Goal: Task Accomplishment & Management: Manage account settings

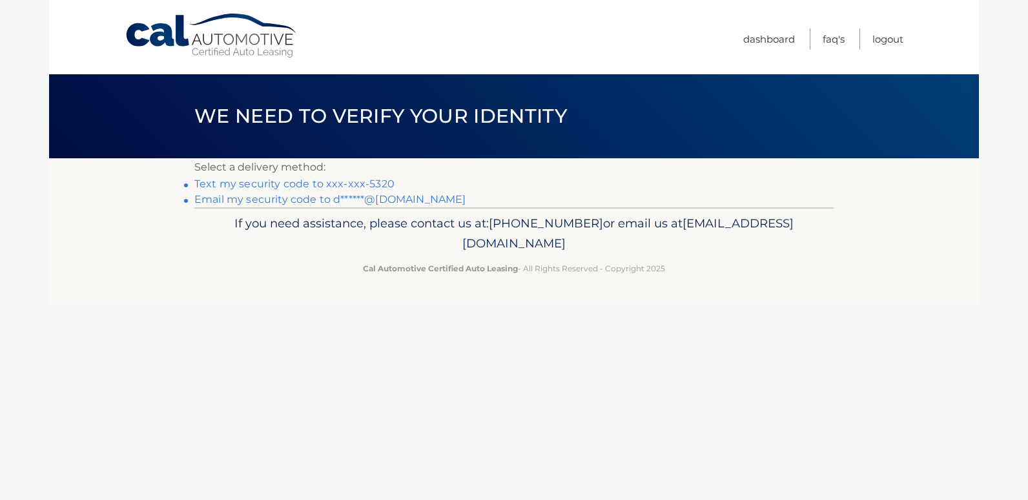
click at [279, 184] on link "Text my security code to xxx-xxx-5320" at bounding box center [294, 183] width 200 height 12
click at [239, 200] on link "Email my security code to d******@msn.com" at bounding box center [330, 199] width 272 height 12
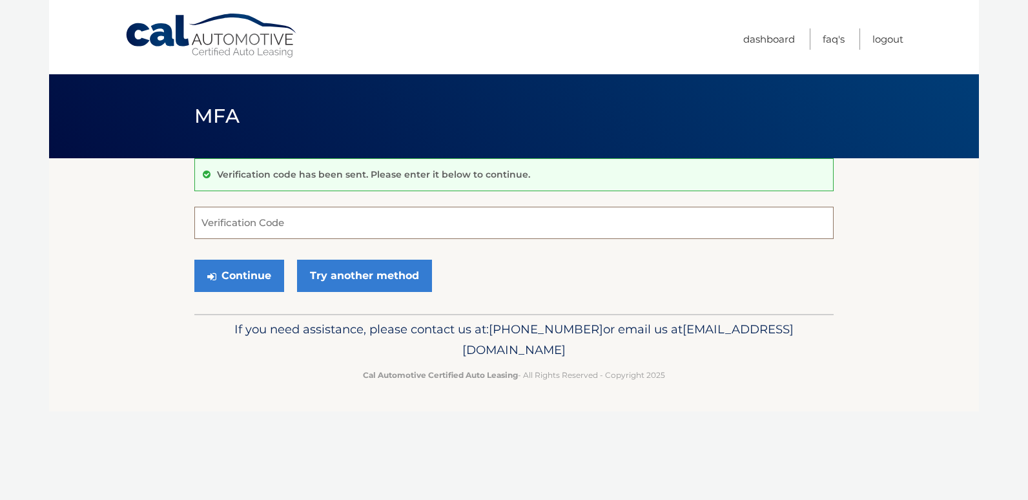
click at [270, 219] on input "Verification Code" at bounding box center [513, 223] width 639 height 32
click at [250, 225] on input "Verification Code" at bounding box center [513, 223] width 639 height 32
type input "862668"
click at [256, 269] on button "Continue" at bounding box center [239, 275] width 90 height 32
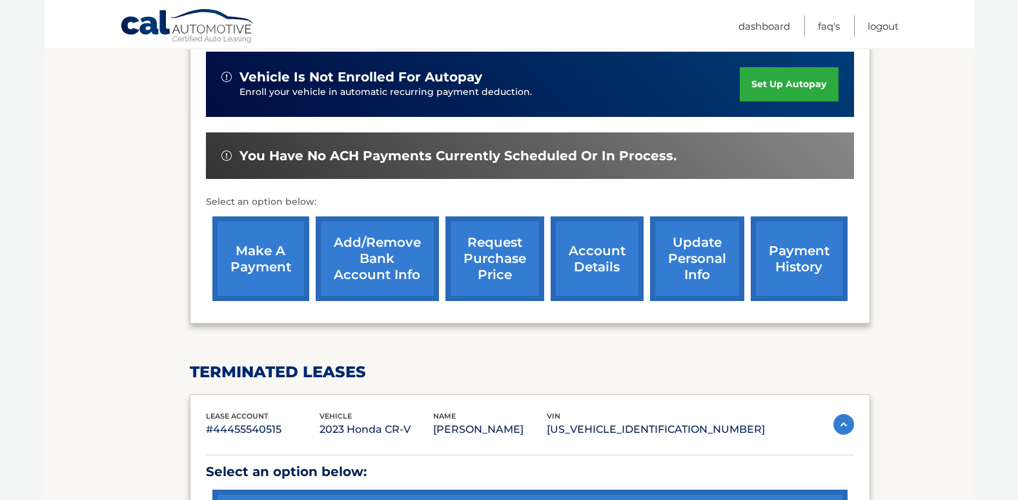
scroll to position [323, 0]
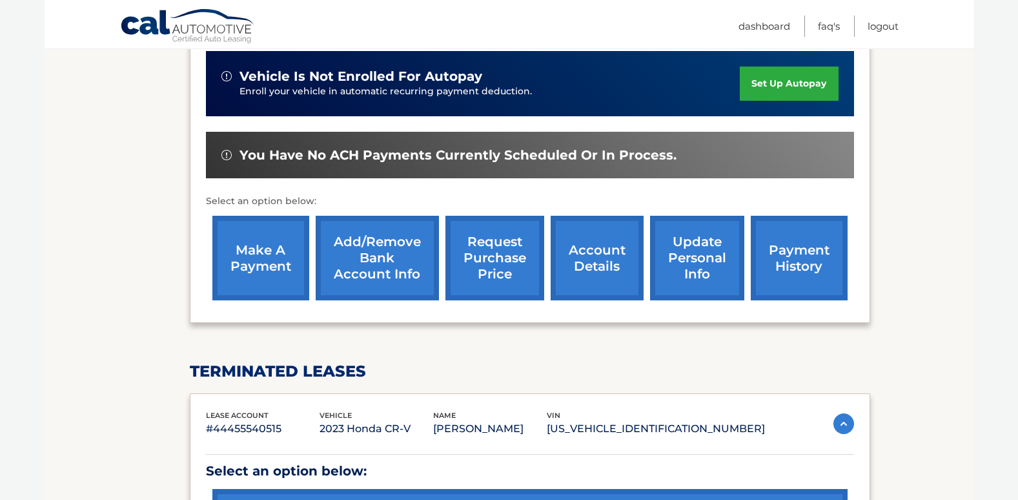
click at [778, 256] on link "payment history" at bounding box center [799, 258] width 97 height 85
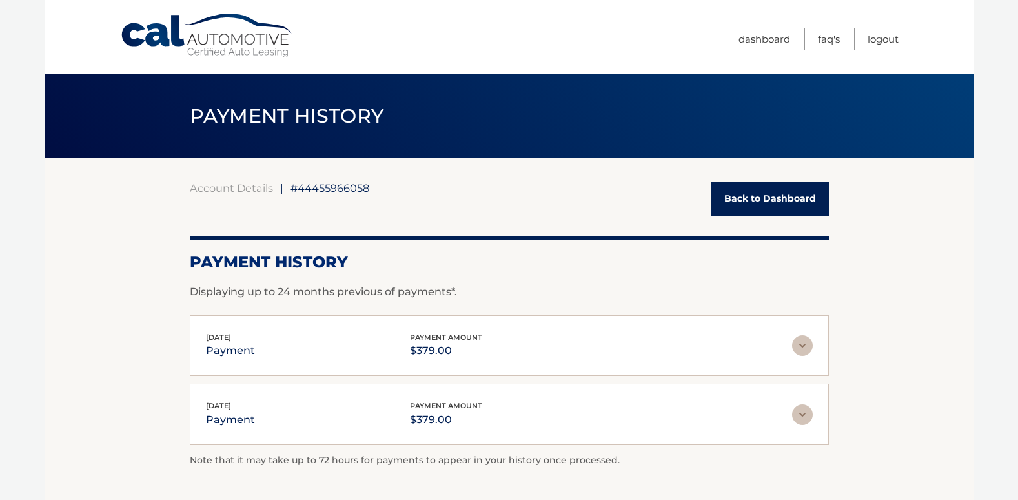
click at [773, 194] on link "Back to Dashboard" at bounding box center [769, 198] width 117 height 34
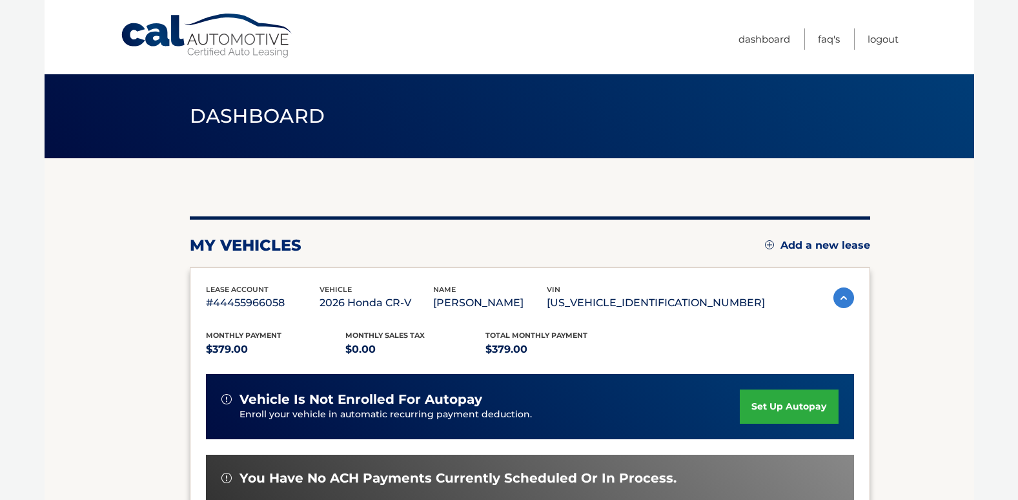
click at [773, 414] on link "set up autopay" at bounding box center [789, 406] width 98 height 34
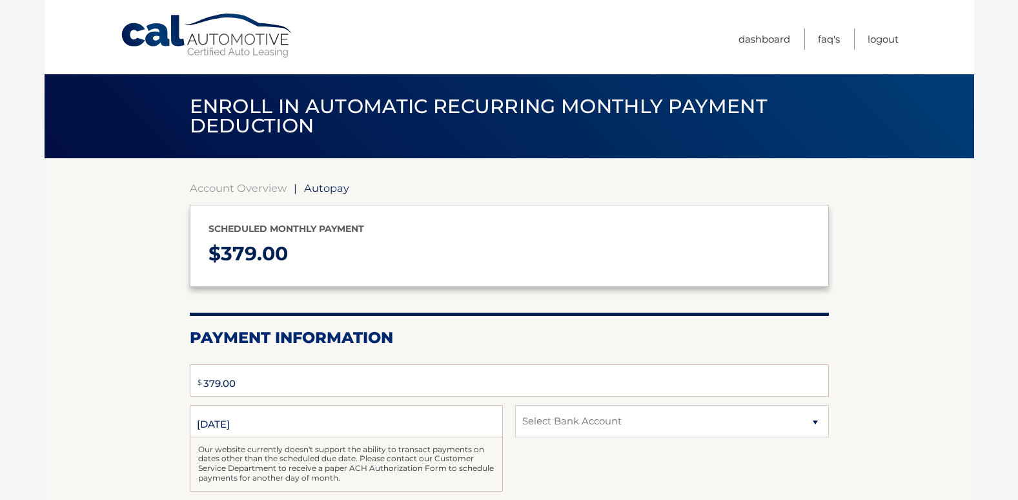
type input "379"
select select "MjE2ZWQxOTktZDIyMS00YTkwLThiMjEtNmJhOGNjZmNjNDdi"
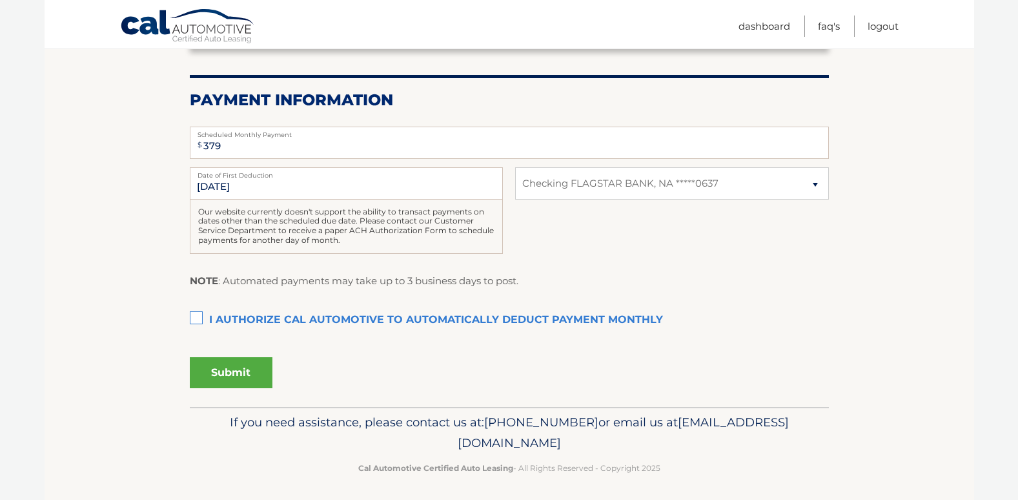
scroll to position [242, 0]
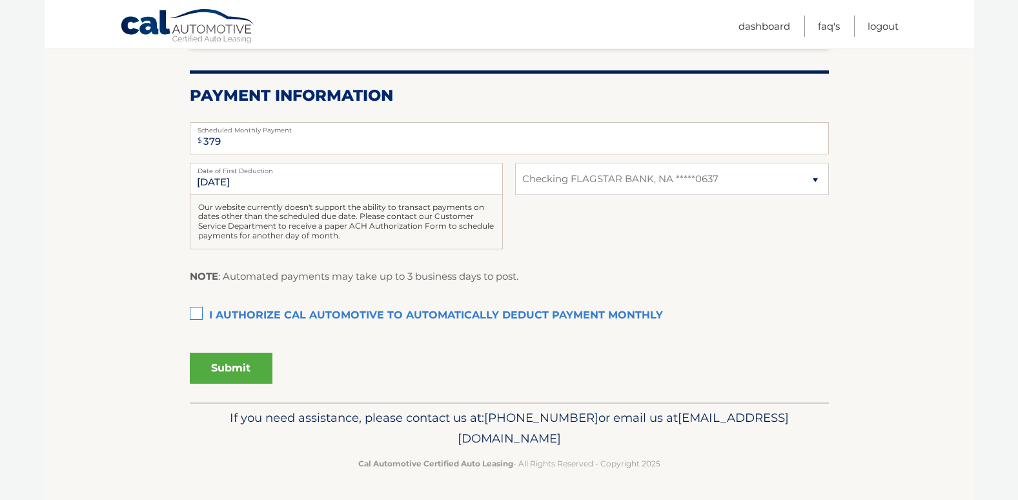
click at [196, 314] on label "I authorize cal automotive to automatically deduct payment monthly This checkbo…" at bounding box center [509, 316] width 639 height 26
click at [0, 0] on input "I authorize cal automotive to automatically deduct payment monthly This checkbo…" at bounding box center [0, 0] width 0 height 0
click at [206, 181] on input "10/5/2025" at bounding box center [346, 179] width 313 height 32
click at [207, 181] on input "10/5/2025" at bounding box center [346, 179] width 313 height 32
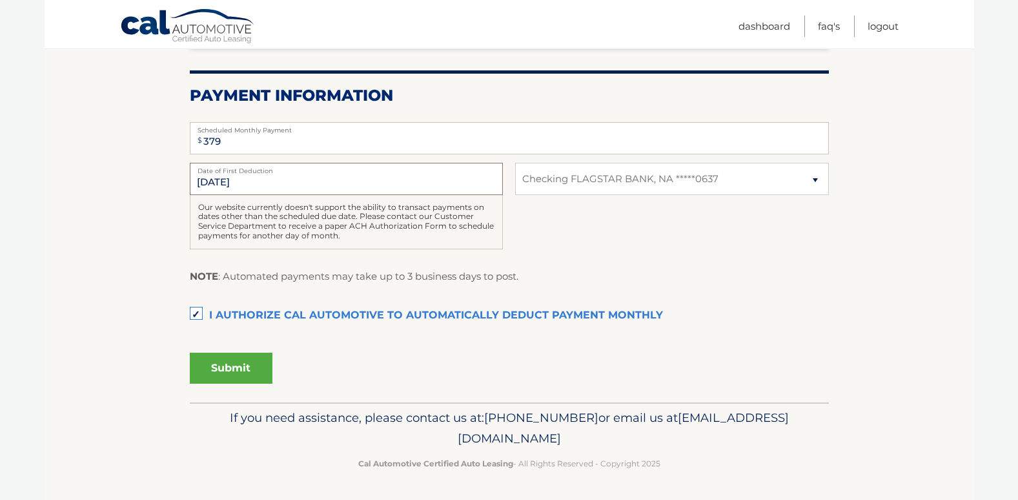
click at [243, 183] on input "10/5/2025" at bounding box center [346, 179] width 313 height 32
click at [193, 310] on label "I authorize cal automotive to automatically deduct payment monthly This checkbo…" at bounding box center [509, 316] width 639 height 26
click at [0, 0] on input "I authorize cal automotive to automatically deduct payment monthly This checkbo…" at bounding box center [0, 0] width 0 height 0
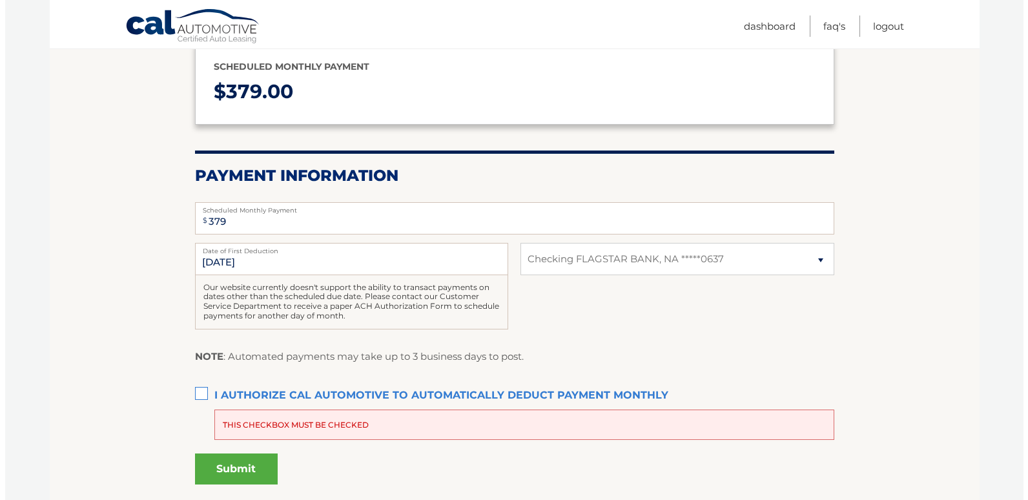
scroll to position [194, 0]
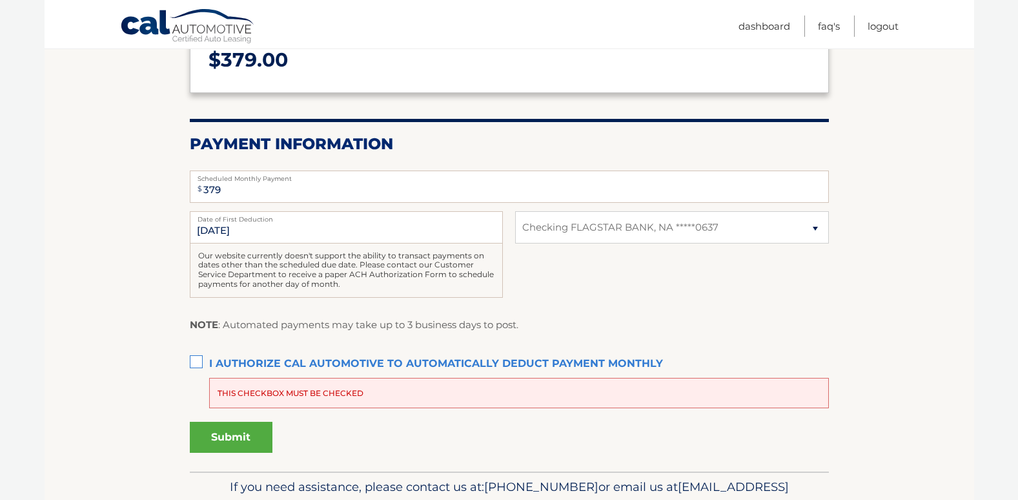
click at [193, 359] on label "I authorize cal automotive to automatically deduct payment monthly This checkbo…" at bounding box center [509, 364] width 639 height 26
click at [0, 0] on input "I authorize cal automotive to automatically deduct payment monthly This checkbo…" at bounding box center [0, 0] width 0 height 0
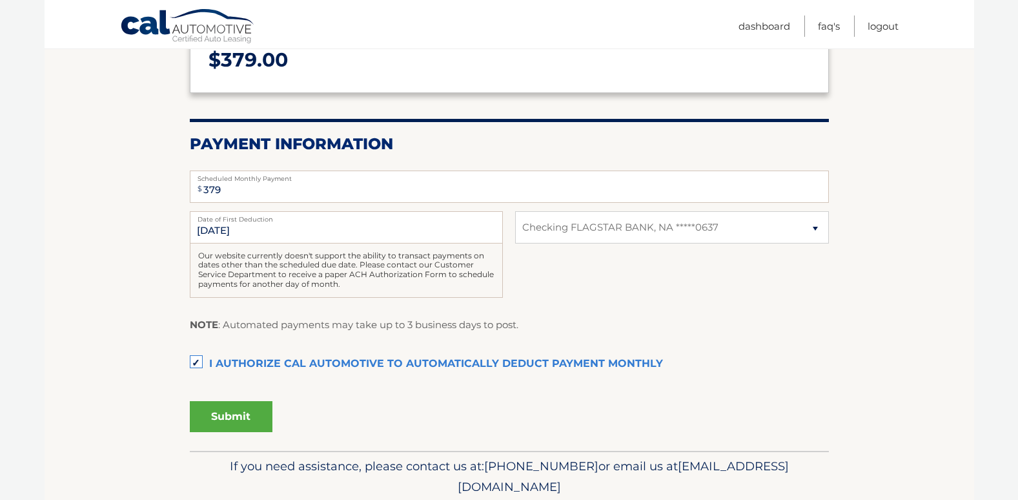
click at [236, 423] on button "Submit" at bounding box center [231, 416] width 83 height 31
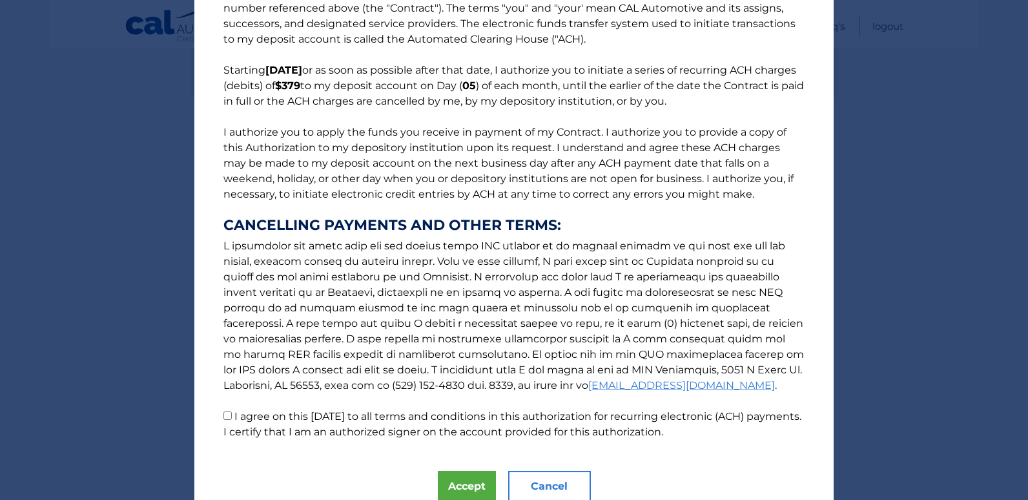
scroll to position [110, 0]
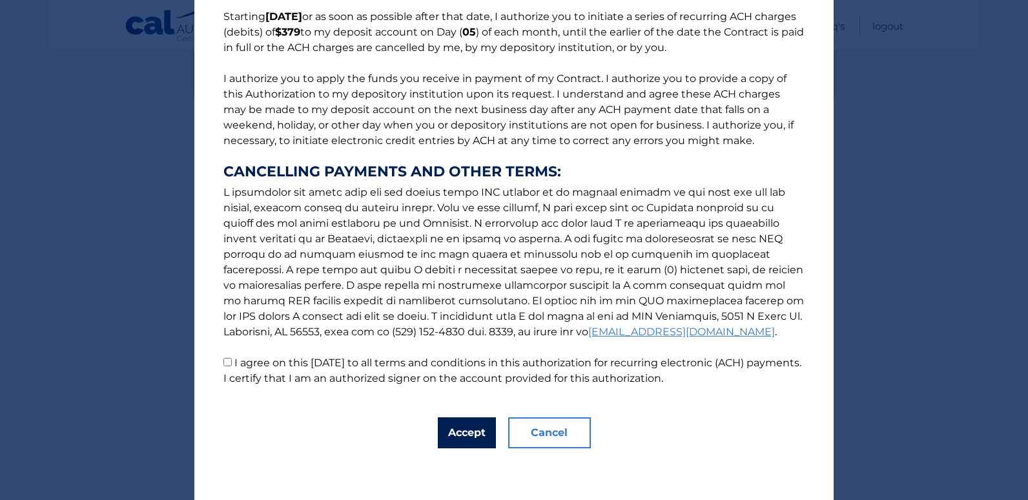
click at [471, 425] on button "Accept" at bounding box center [467, 432] width 58 height 31
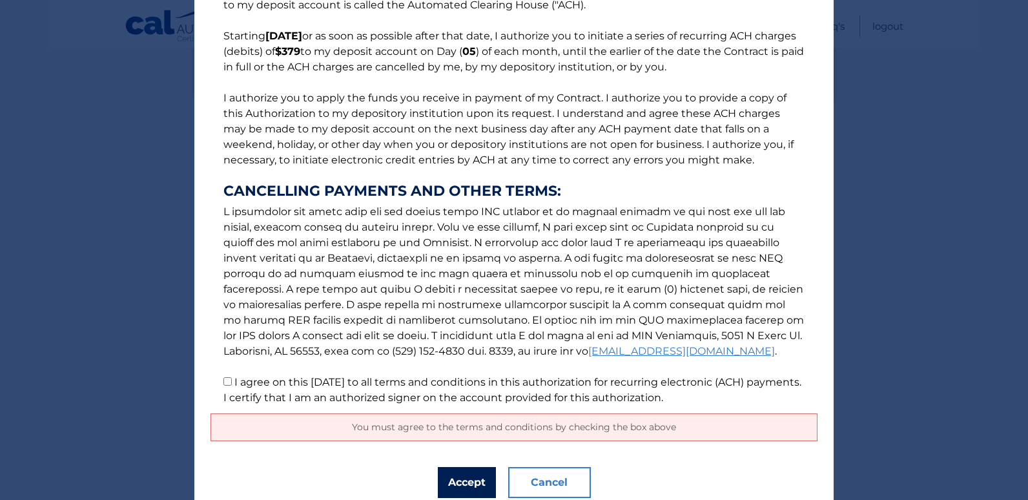
scroll to position [76, 0]
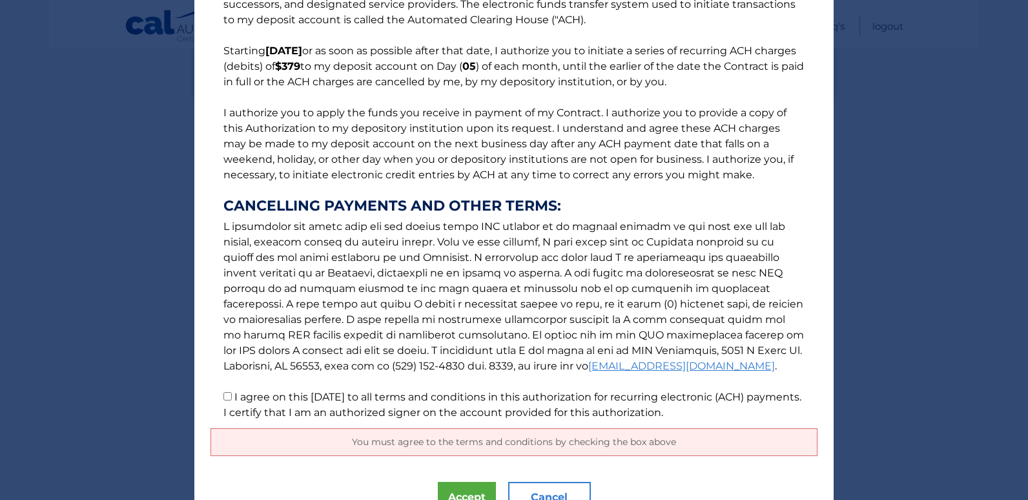
click at [223, 394] on input "I agree on this 09/11/2025 to all terms and conditions in this authorization fo…" at bounding box center [227, 396] width 8 height 8
checkbox input "true"
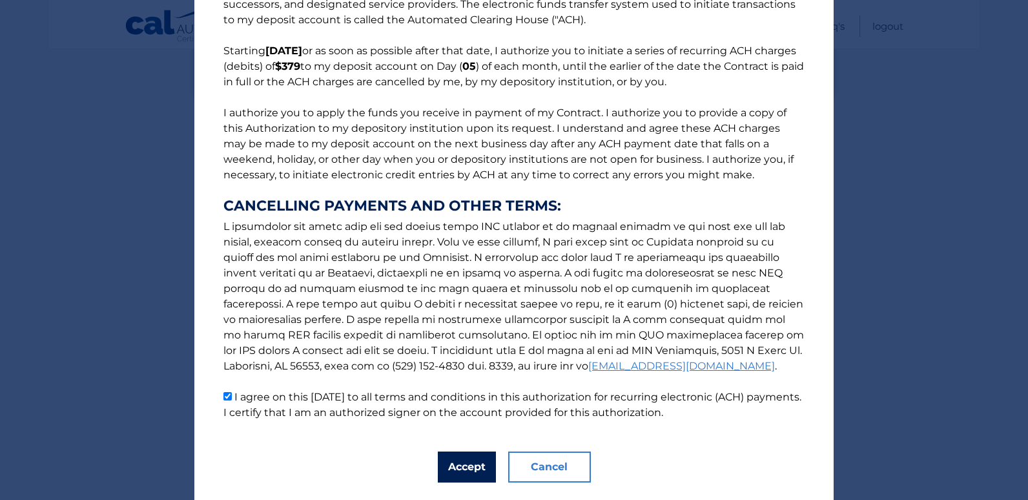
click at [472, 471] on button "Accept" at bounding box center [467, 466] width 58 height 31
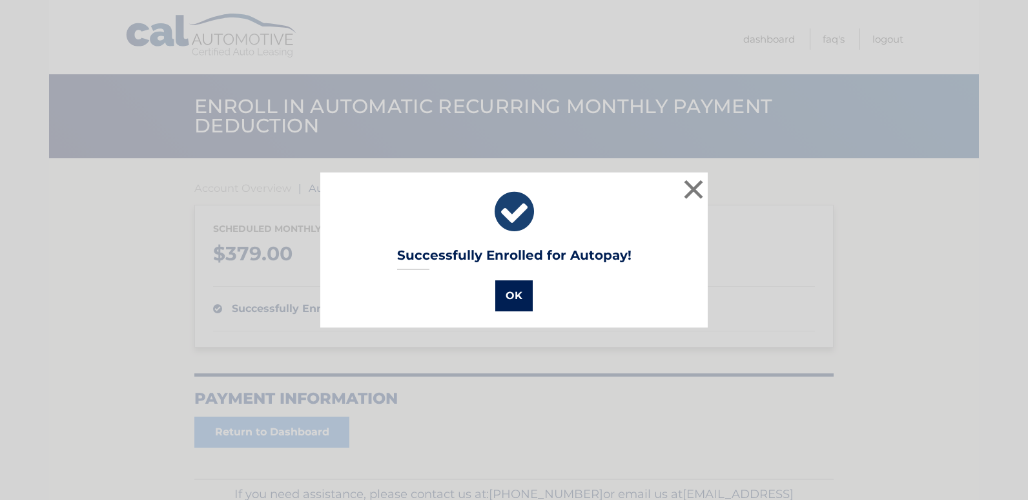
click at [519, 302] on button "OK" at bounding box center [513, 295] width 37 height 31
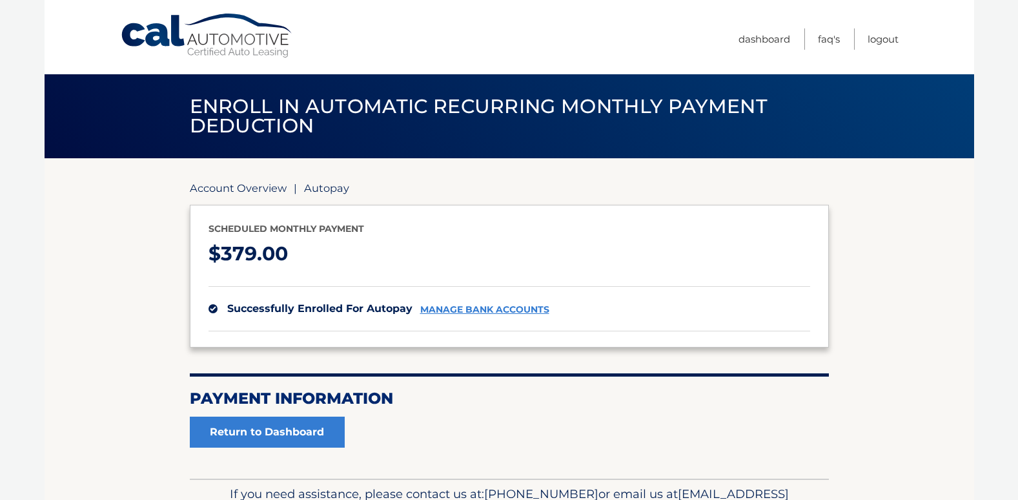
click at [245, 191] on link "Account Overview" at bounding box center [238, 187] width 97 height 13
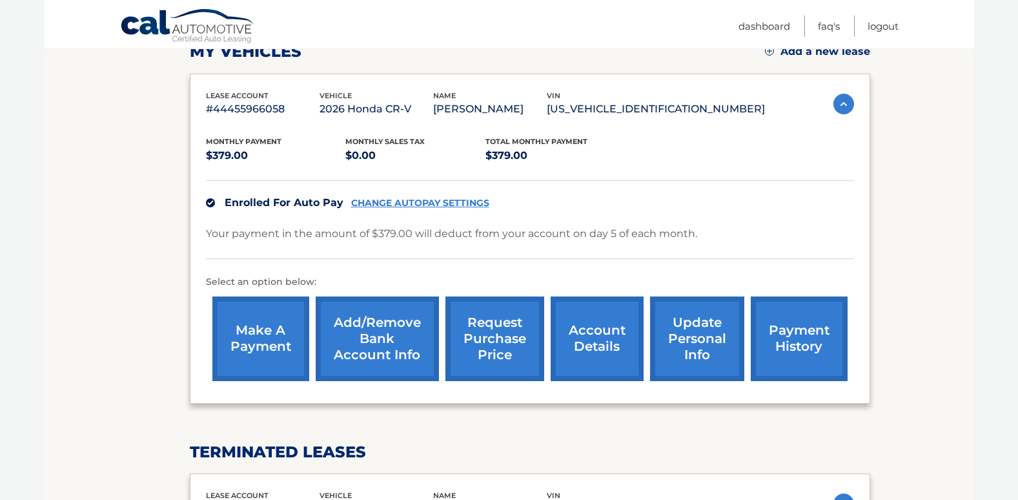
scroll to position [258, 0]
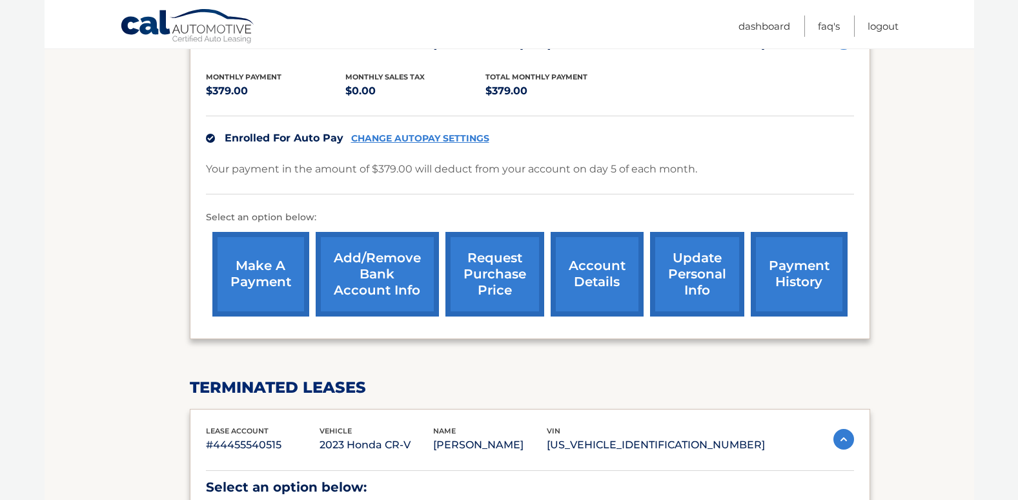
click at [243, 269] on link "make a payment" at bounding box center [260, 274] width 97 height 85
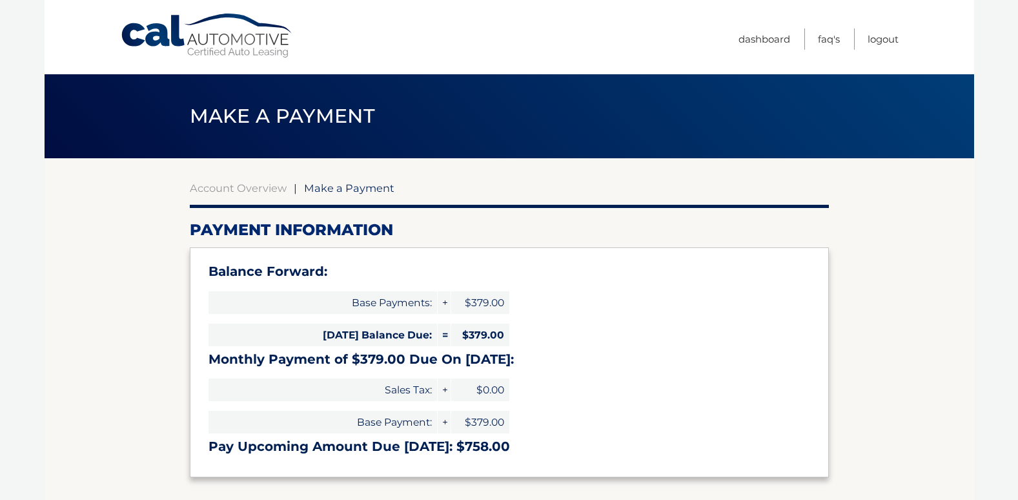
select select "MjE2ZWQxOTktZDIyMS00YTkwLThiMjEtNmJhOGNjZmNjNDdi"
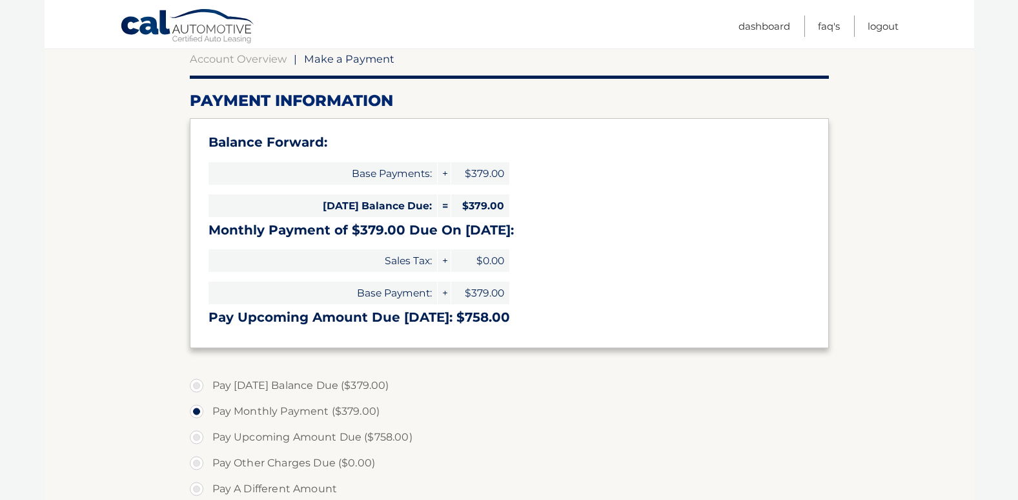
scroll to position [194, 0]
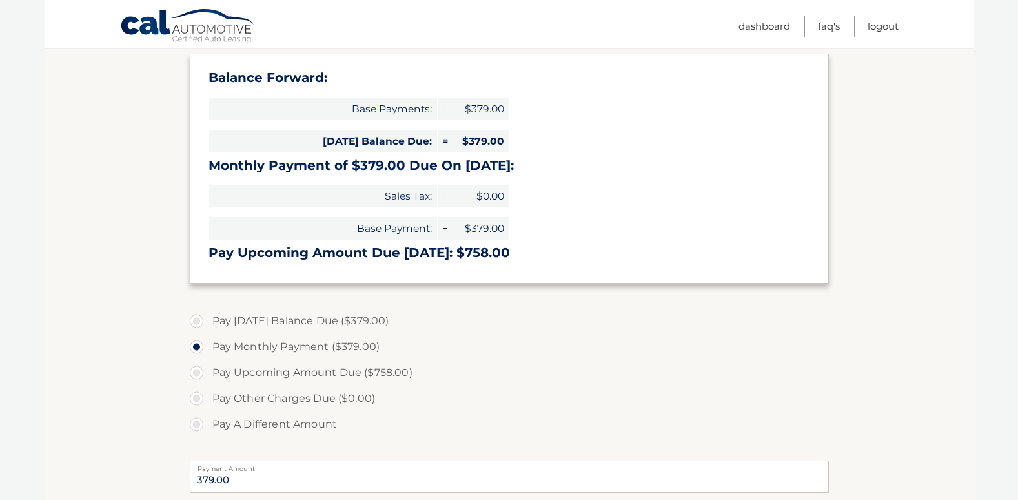
click at [199, 317] on label "Pay Today's Balance Due ($379.00)" at bounding box center [509, 321] width 639 height 26
click at [199, 317] on input "Pay Today's Balance Due ($379.00)" at bounding box center [201, 318] width 13 height 21
radio input "true"
click at [532, 392] on label "Pay Other Charges Due ($0.00)" at bounding box center [509, 398] width 639 height 26
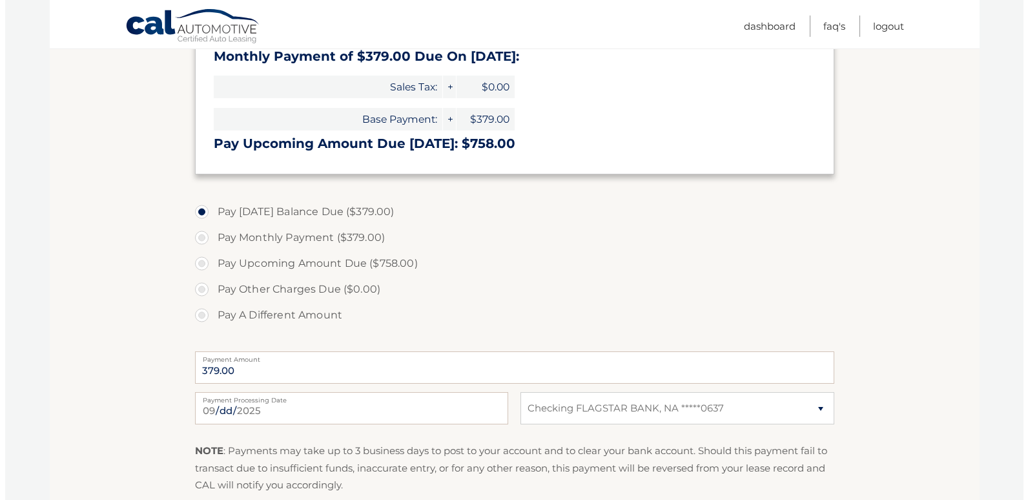
scroll to position [387, 0]
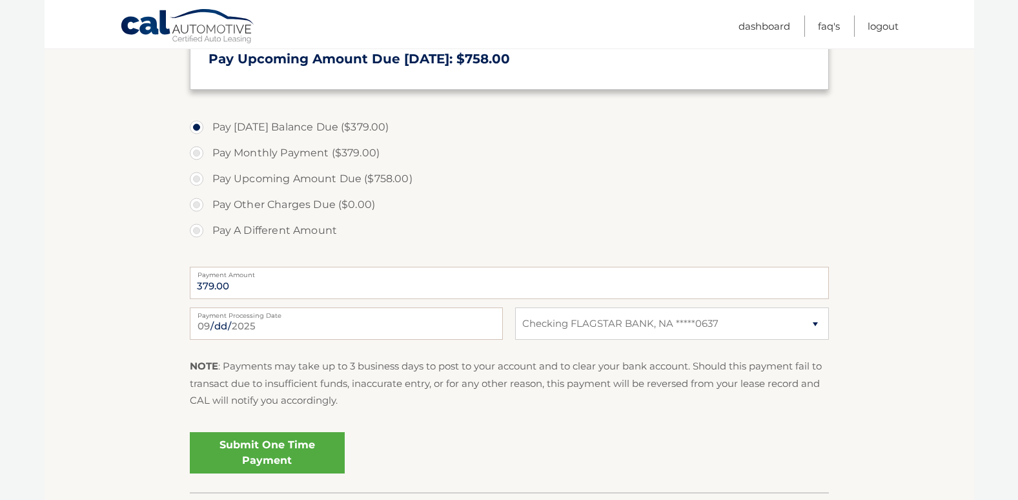
click at [278, 449] on link "Submit One Time Payment" at bounding box center [267, 452] width 155 height 41
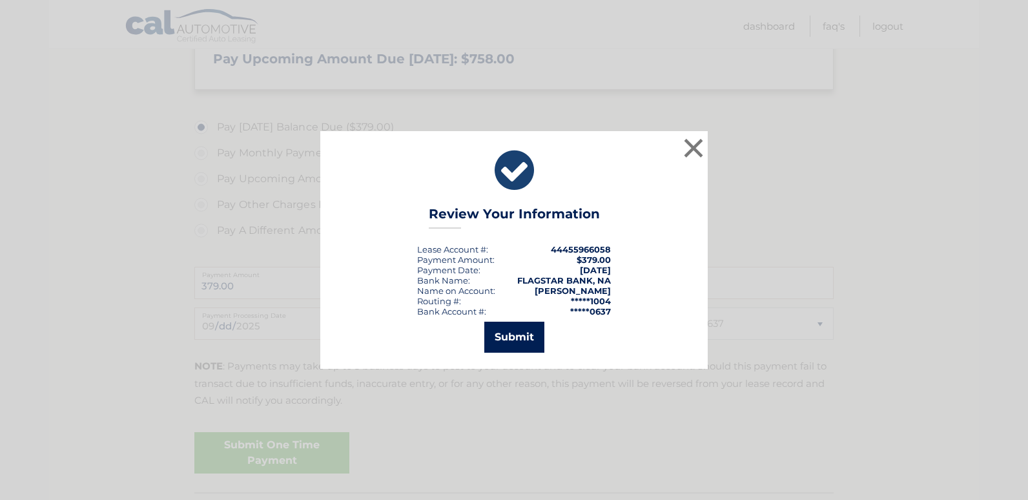
click at [531, 343] on button "Submit" at bounding box center [514, 336] width 60 height 31
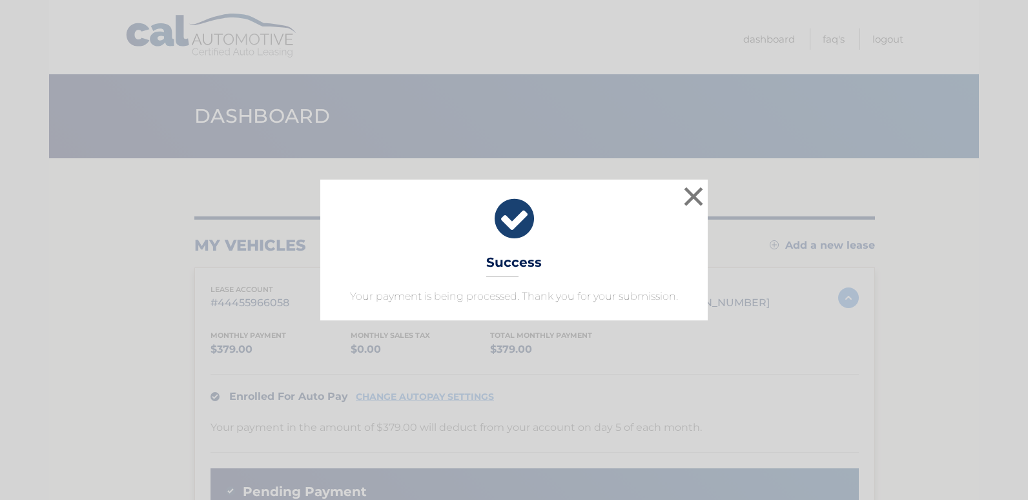
drag, startPoint x: 645, startPoint y: 376, endPoint x: 954, endPoint y: 323, distance: 313.6
click at [954, 323] on div "× Success Your payment is being processed. Thank you for your submission. Loadi…" at bounding box center [514, 250] width 1028 height 500
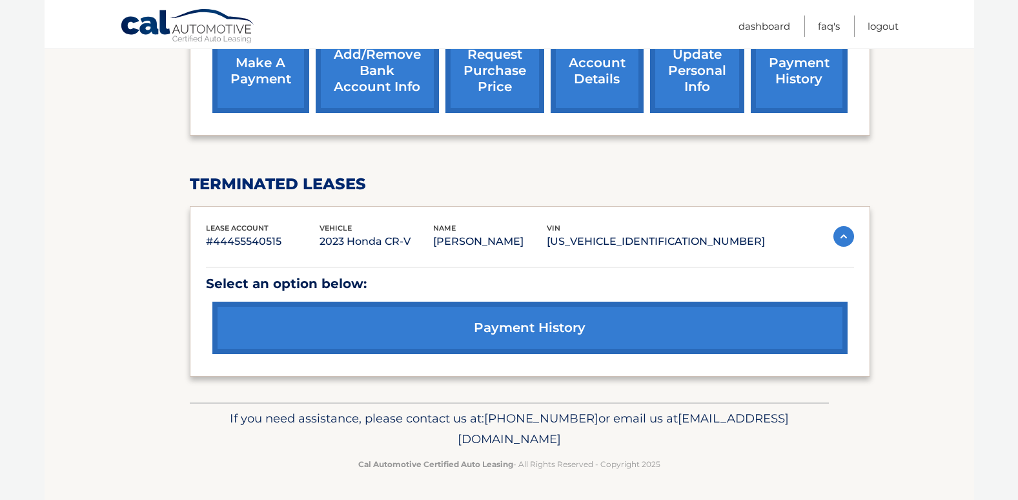
scroll to position [549, 0]
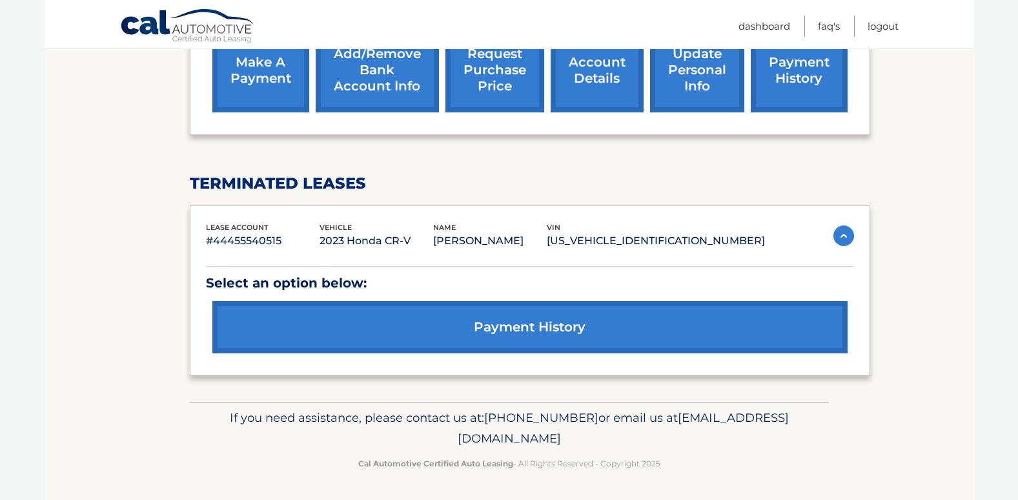
click at [567, 331] on link "payment history" at bounding box center [529, 327] width 635 height 52
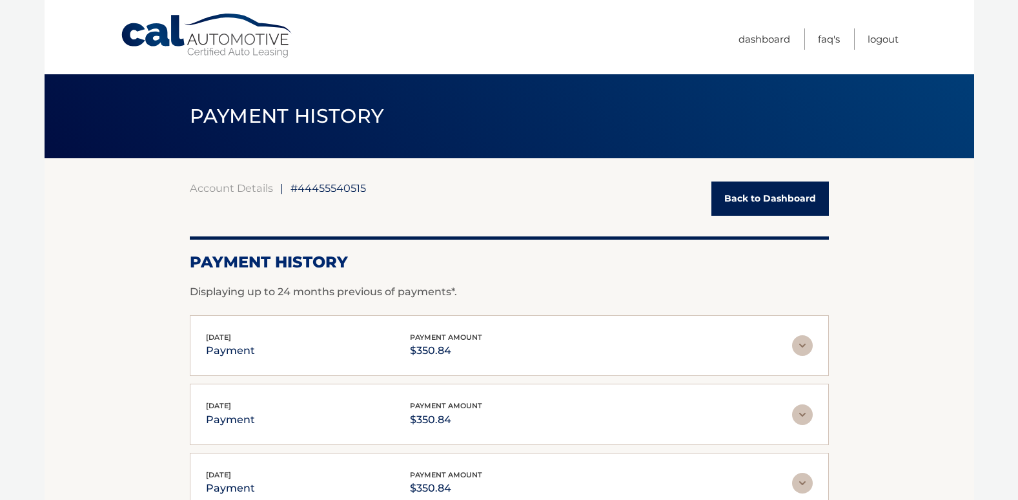
click at [755, 192] on link "Back to Dashboard" at bounding box center [769, 198] width 117 height 34
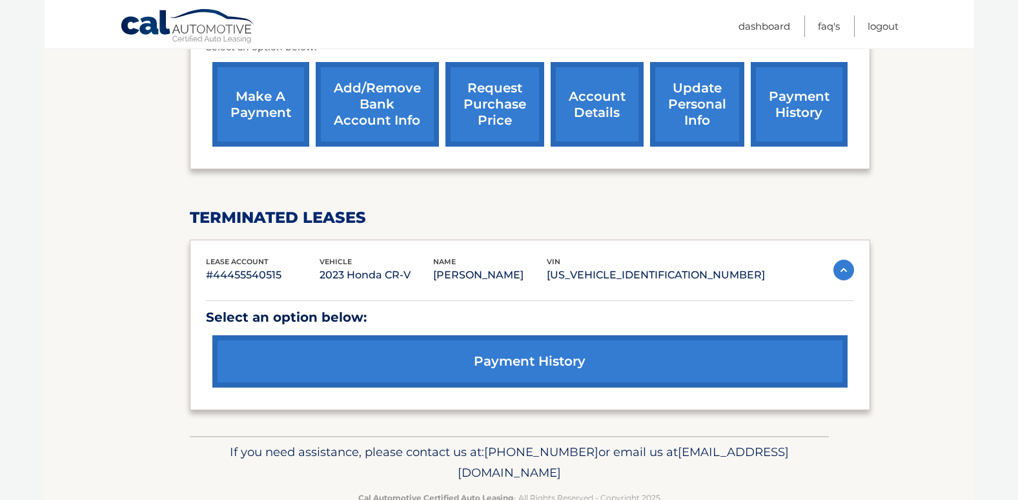
scroll to position [516, 0]
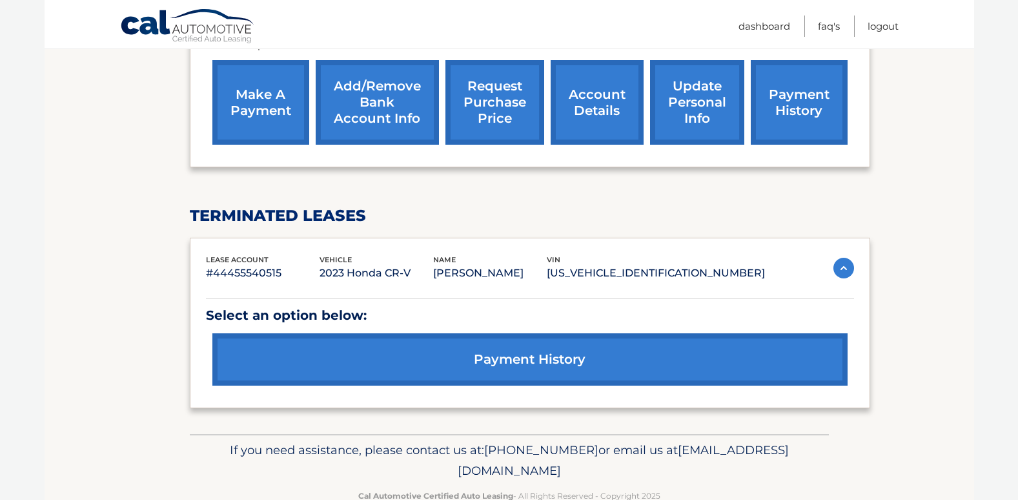
click at [798, 102] on link "payment history" at bounding box center [799, 102] width 97 height 85
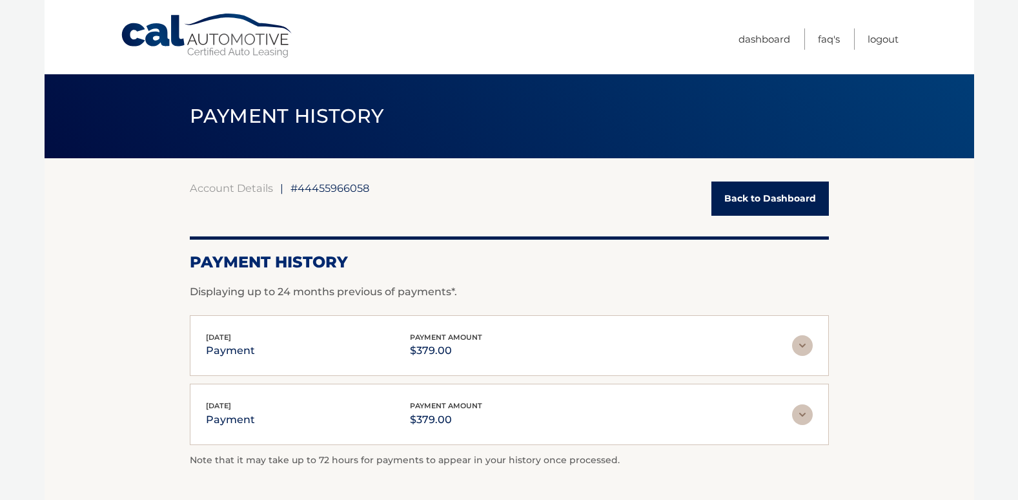
click at [767, 192] on link "Back to Dashboard" at bounding box center [769, 198] width 117 height 34
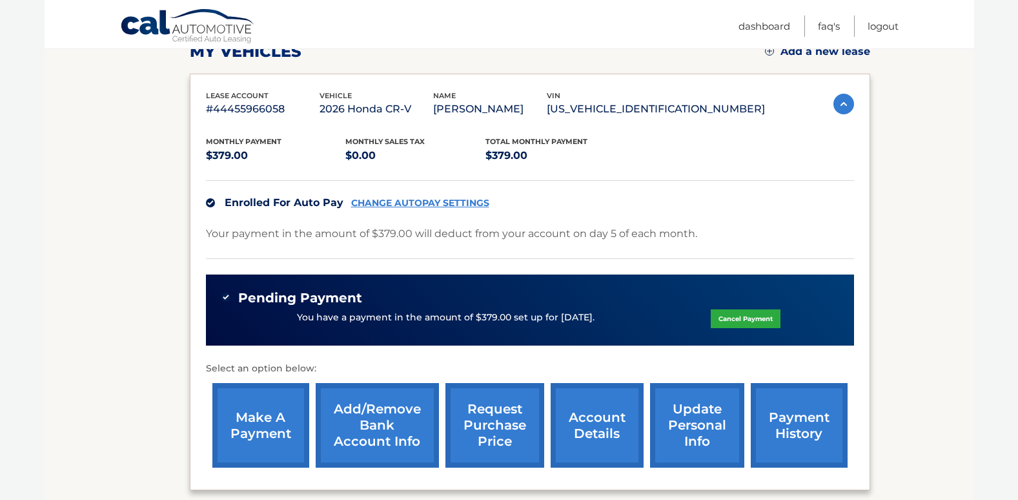
scroll to position [258, 0]
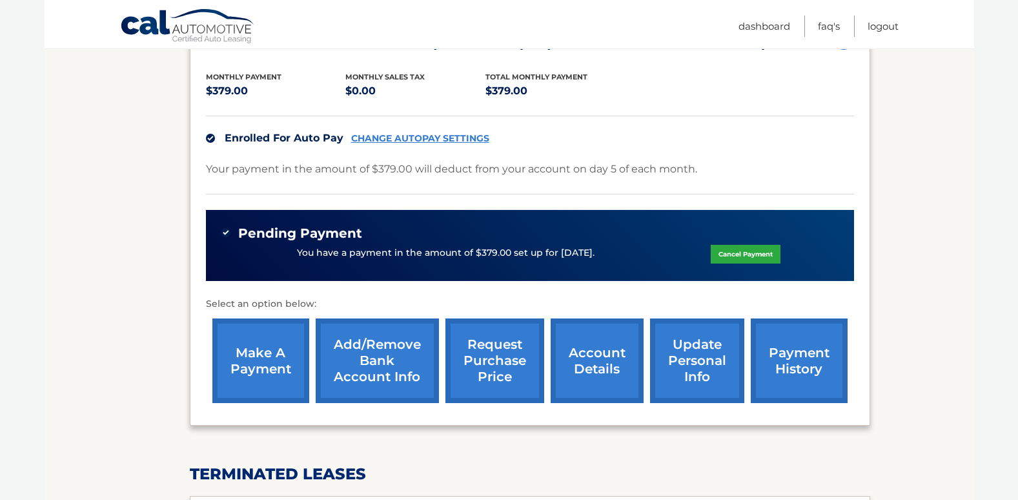
click at [444, 137] on link "CHANGE AUTOPAY SETTINGS" at bounding box center [420, 138] width 138 height 11
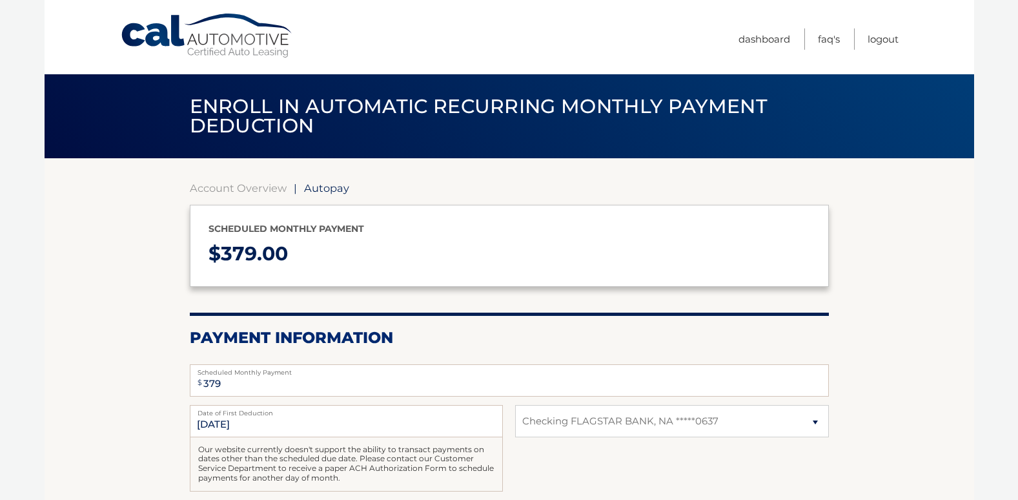
select select "MjE2ZWQxOTktZDIyMS00YTkwLThiMjEtNmJhOGNjZmNjNDdi"
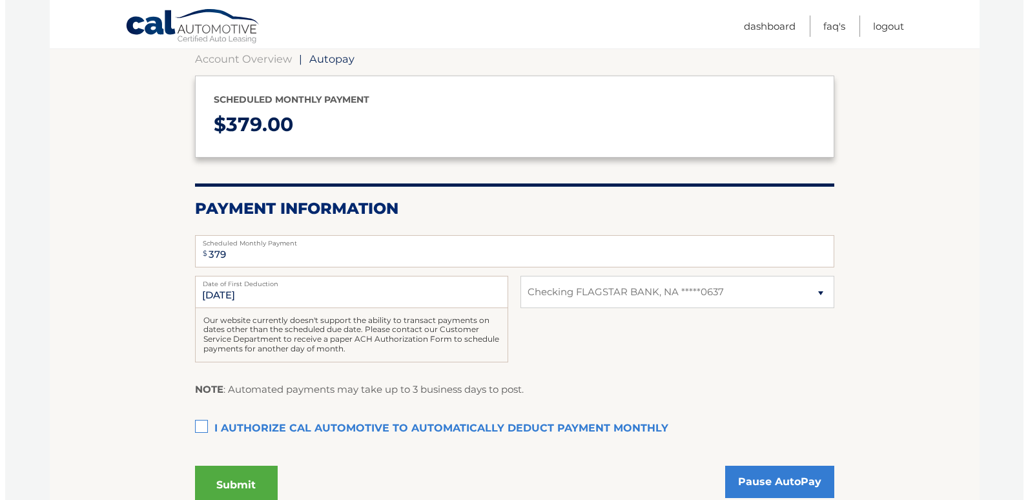
scroll to position [194, 0]
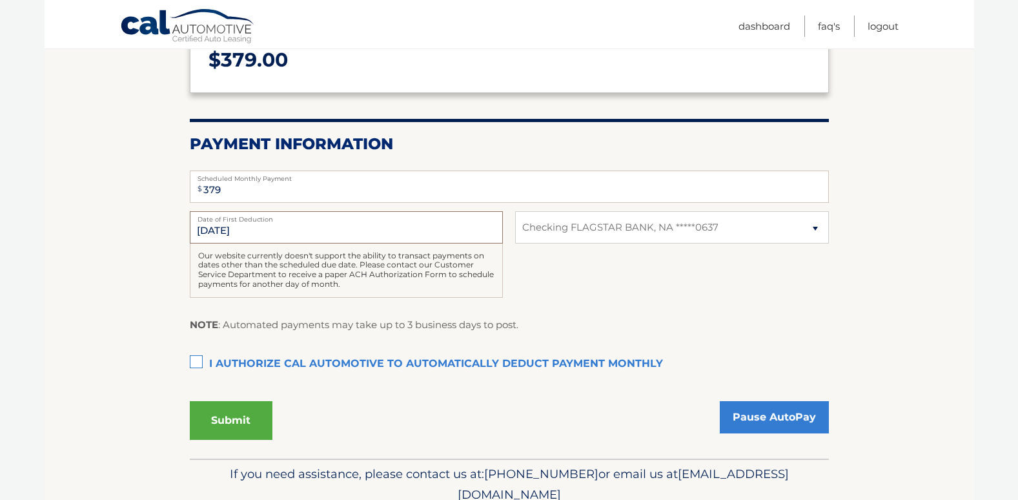
click at [216, 228] on input "[DATE]" at bounding box center [346, 227] width 313 height 32
click at [215, 228] on input "[DATE]" at bounding box center [346, 227] width 313 height 32
click at [243, 233] on input "[DATE]" at bounding box center [346, 227] width 313 height 32
click at [214, 227] on input "[DATE]" at bounding box center [346, 227] width 313 height 32
click at [215, 228] on input "10/5/2025" at bounding box center [346, 227] width 313 height 32
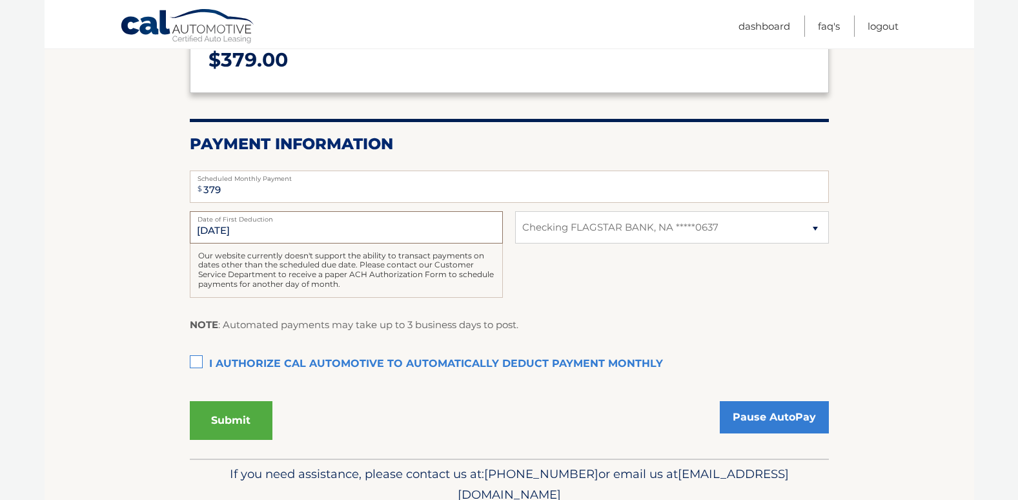
drag, startPoint x: 252, startPoint y: 232, endPoint x: 195, endPoint y: 227, distance: 57.7
click at [195, 227] on input "10/5/2025" at bounding box center [346, 227] width 313 height 32
drag, startPoint x: 195, startPoint y: 227, endPoint x: 269, endPoint y: 230, distance: 74.3
click at [269, 230] on input "10/5/2025" at bounding box center [346, 227] width 313 height 32
click at [352, 286] on div "Our website currently doesn't support the ability to transact payments on dates…" at bounding box center [346, 270] width 313 height 54
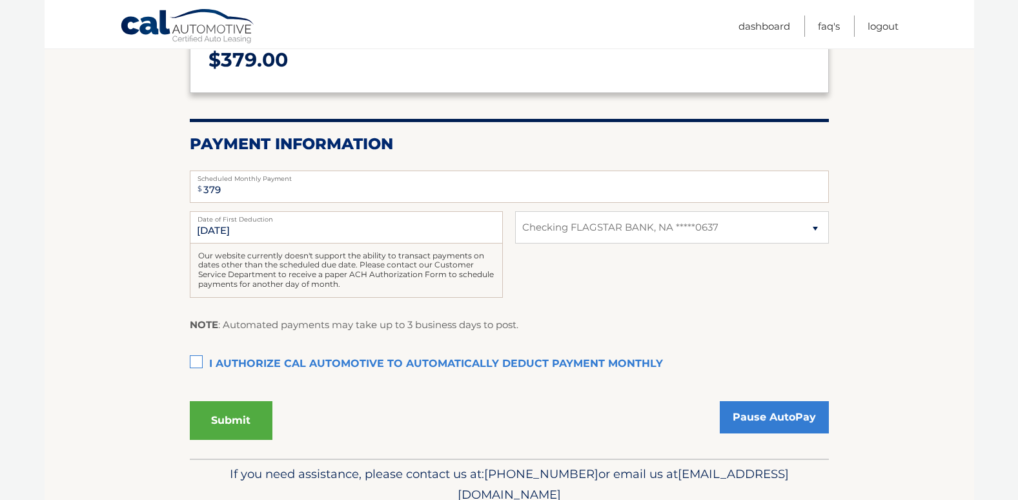
click at [198, 358] on label "I authorize cal automotive to automatically deduct payment monthly This checkbo…" at bounding box center [509, 364] width 639 height 26
click at [0, 0] on input "I authorize cal automotive to automatically deduct payment monthly This checkbo…" at bounding box center [0, 0] width 0 height 0
click at [256, 421] on button "Submit" at bounding box center [231, 420] width 83 height 39
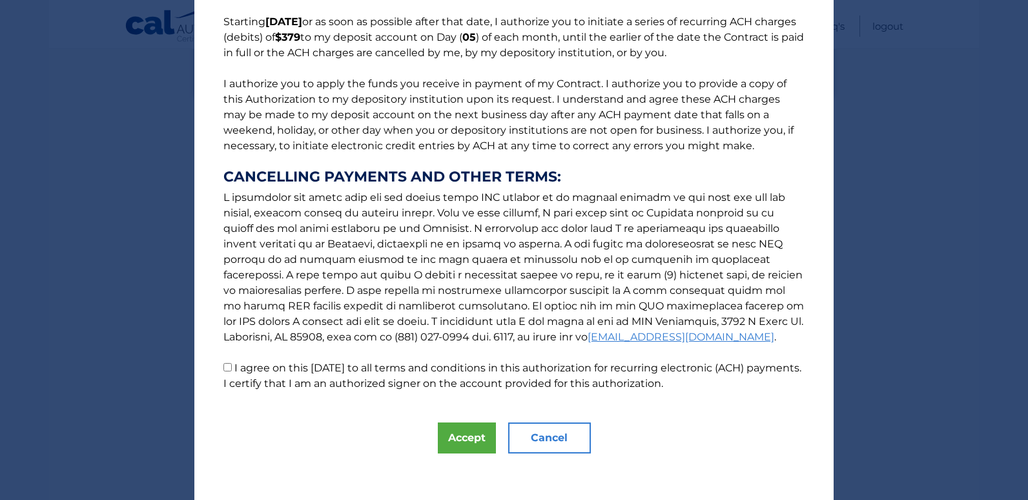
scroll to position [110, 0]
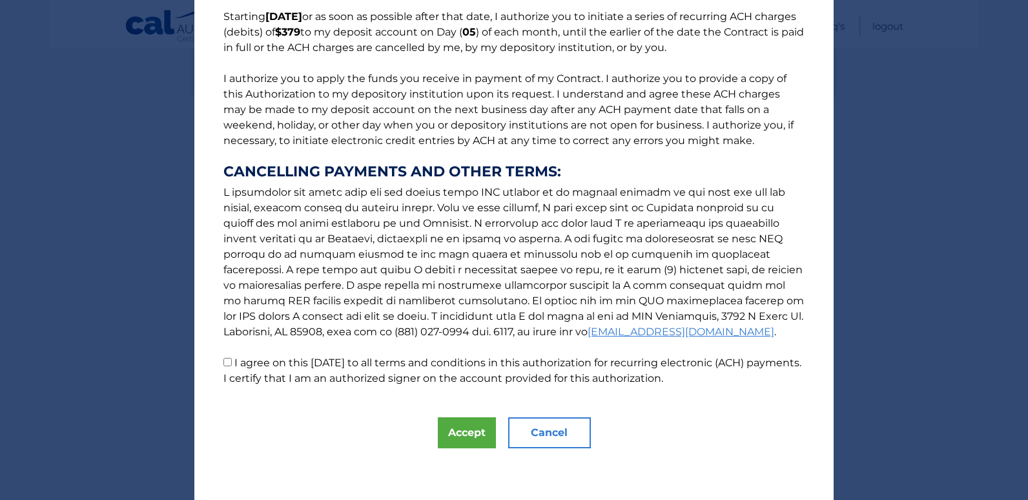
click at [224, 361] on input "I agree on this 09/11/2025 to all terms and conditions in this authorization fo…" at bounding box center [227, 362] width 8 height 8
checkbox input "true"
click at [463, 432] on button "Accept" at bounding box center [467, 432] width 58 height 31
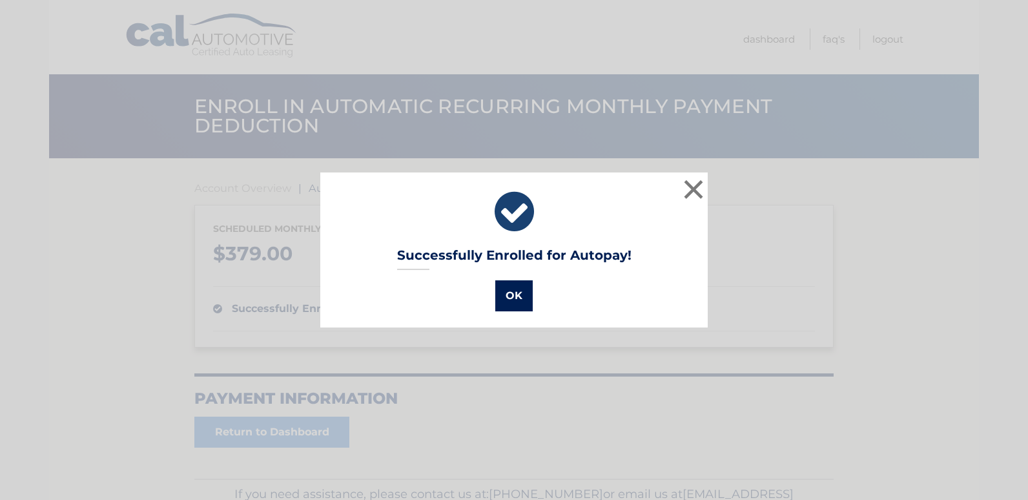
click at [511, 290] on button "OK" at bounding box center [513, 295] width 37 height 31
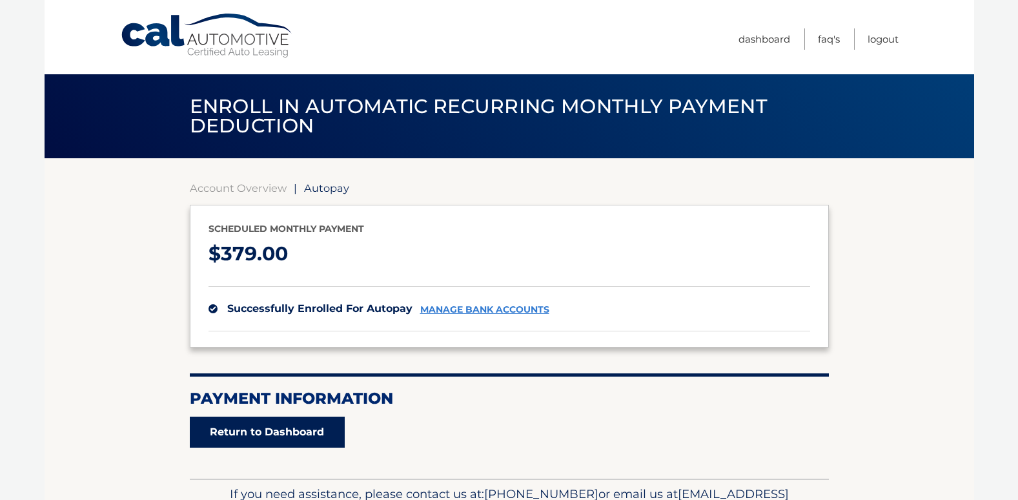
click at [262, 437] on link "Return to Dashboard" at bounding box center [267, 431] width 155 height 31
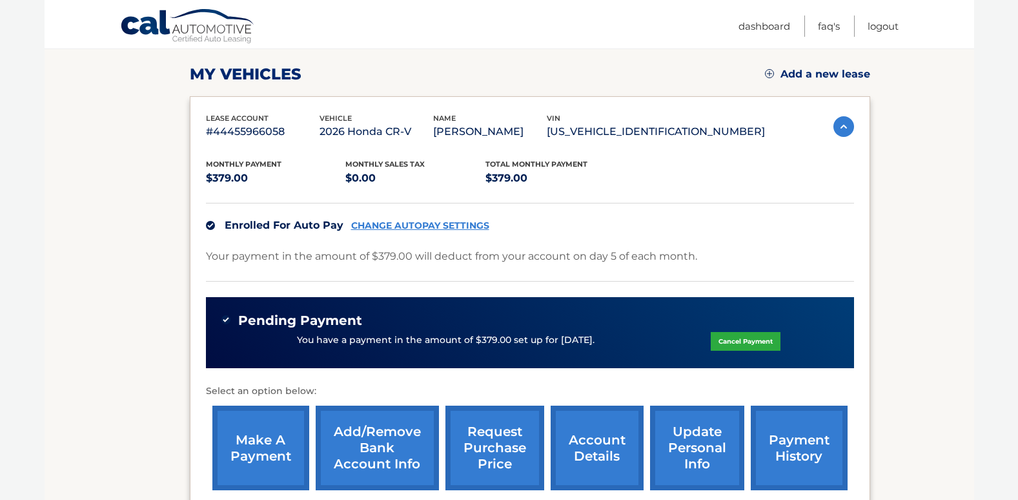
scroll to position [194, 0]
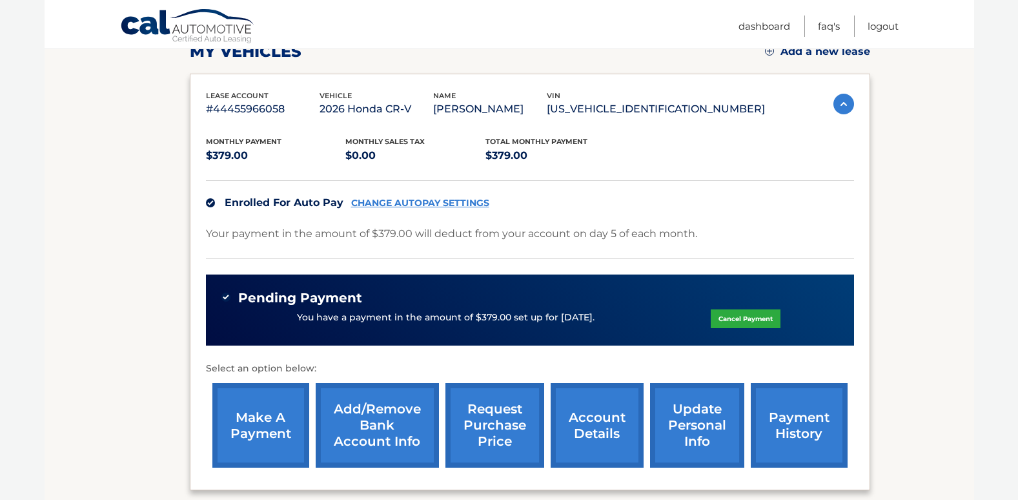
click at [356, 351] on div "Monthly Payment $379.00 Monthly sales Tax $0.00 Total Monthly Payment $379.00 E…" at bounding box center [530, 296] width 648 height 356
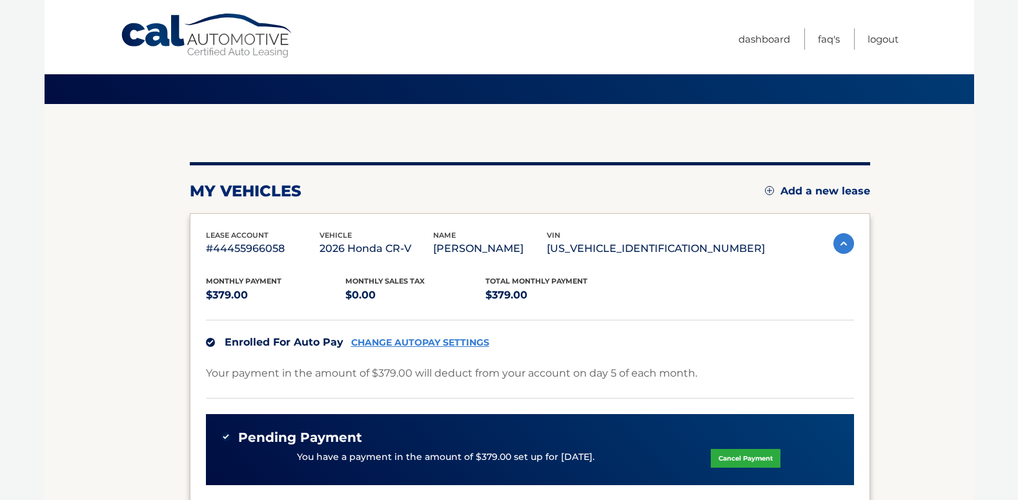
scroll to position [0, 0]
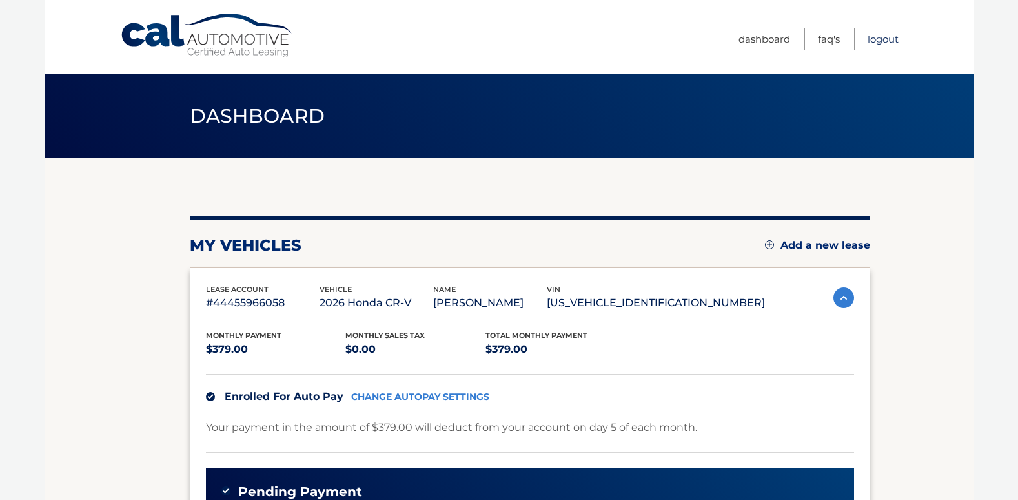
click at [891, 38] on link "Logout" at bounding box center [882, 38] width 31 height 21
